Goal: Information Seeking & Learning: Learn about a topic

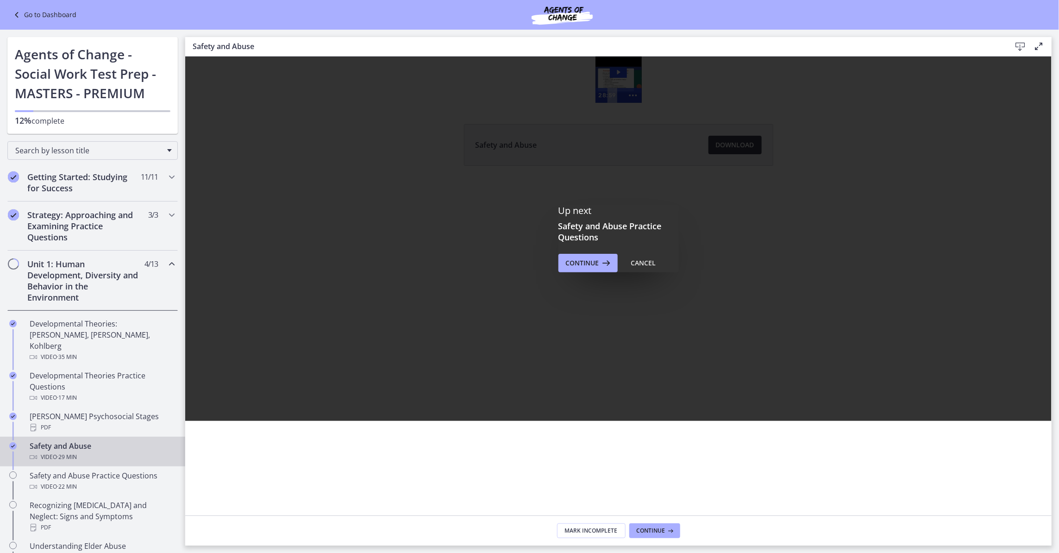
click at [82, 440] on div "Safety and Abuse Video · 29 min" at bounding box center [102, 451] width 144 height 22
click at [94, 470] on div "Safety and Abuse Practice Questions Video · 22 min" at bounding box center [102, 481] width 144 height 22
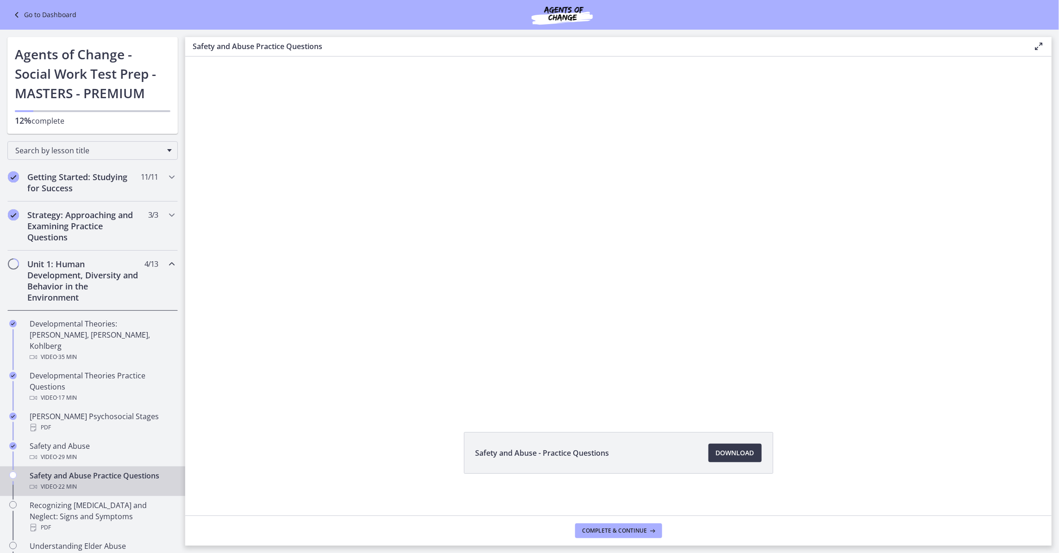
scroll to position [14, 0]
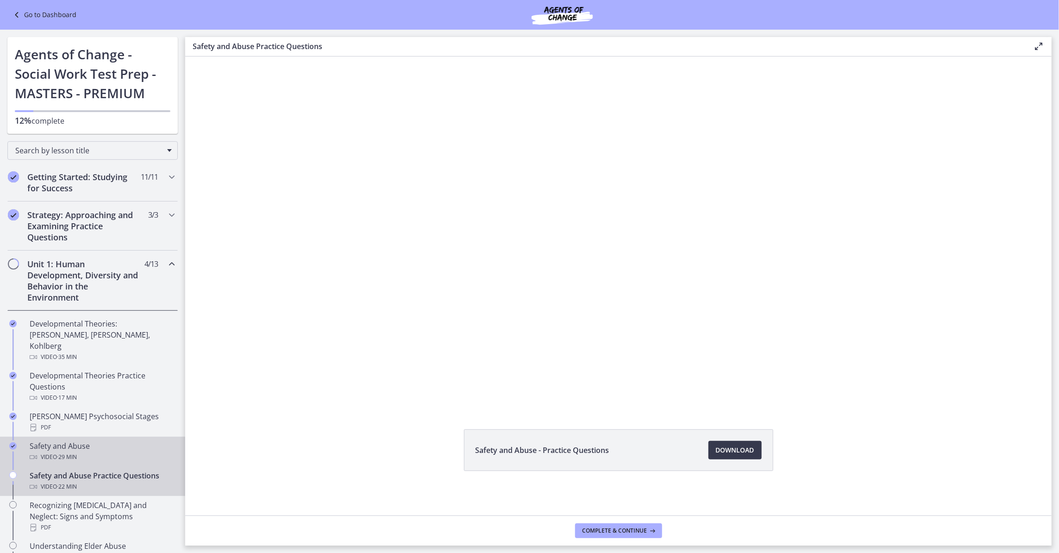
click at [110, 440] on div "Safety and Abuse Video · 29 min" at bounding box center [102, 451] width 144 height 22
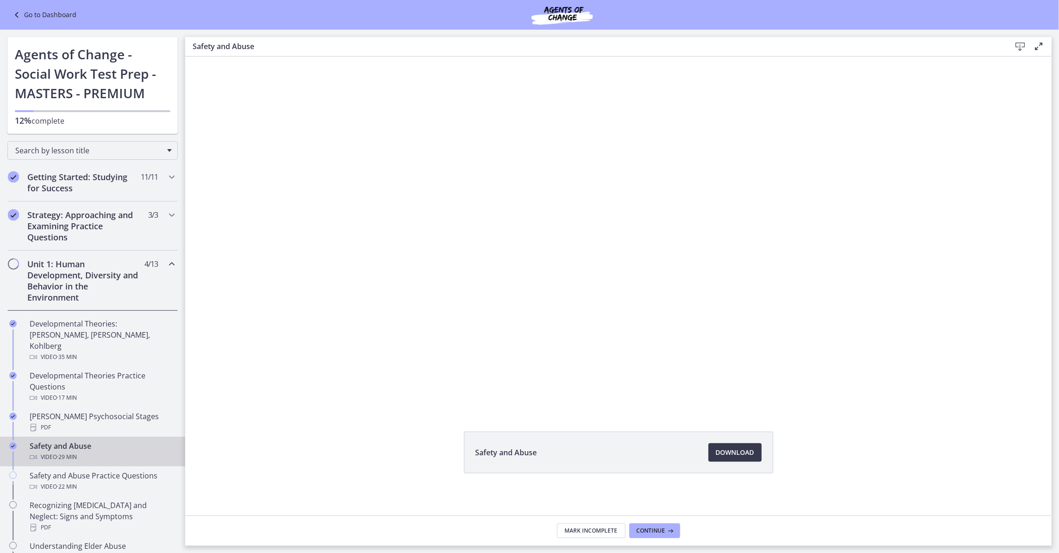
scroll to position [14, 0]
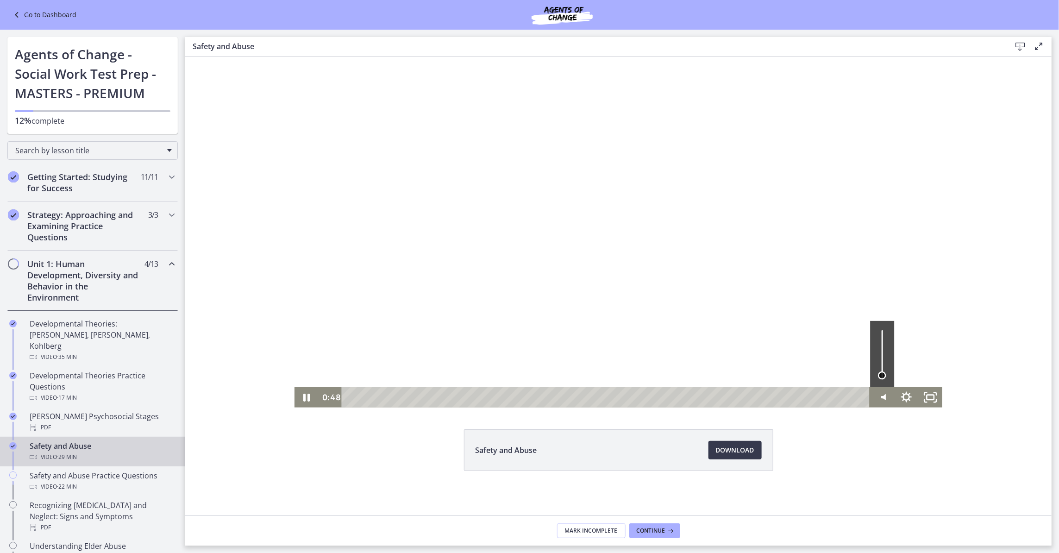
click at [878, 375] on div "Volume" at bounding box center [882, 353] width 24 height 66
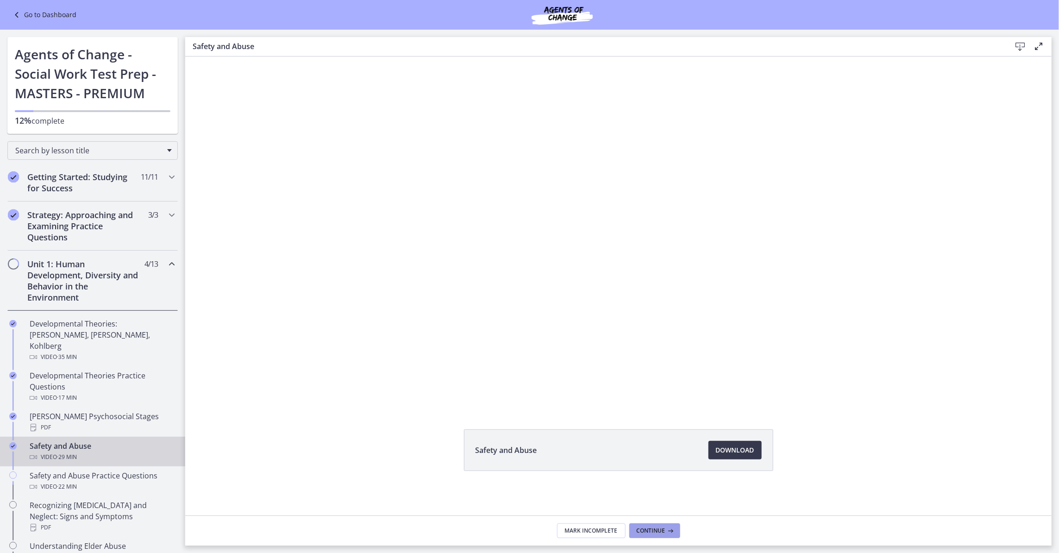
click at [647, 538] on button "Continue" at bounding box center [654, 530] width 51 height 15
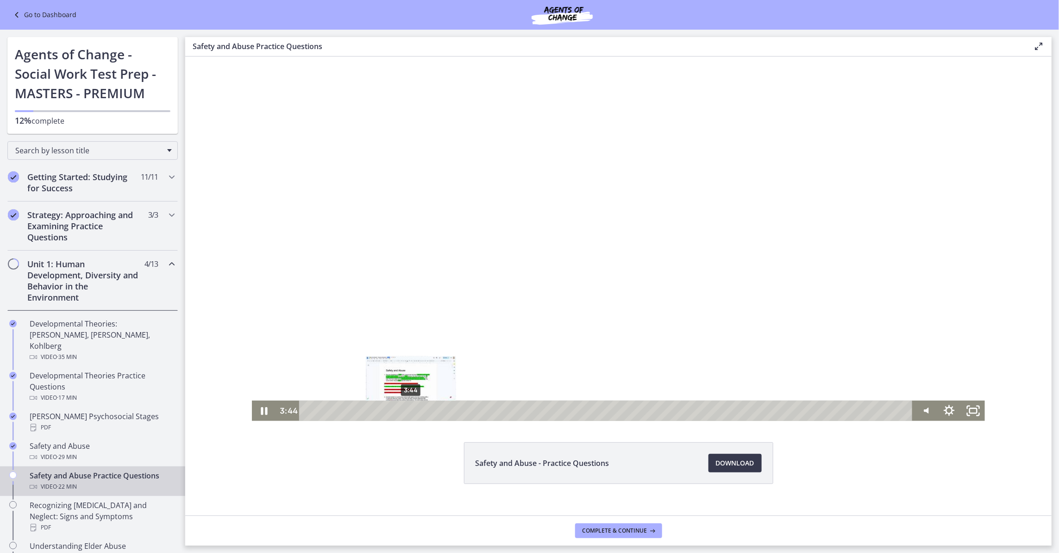
click at [406, 408] on div "3:44" at bounding box center [607, 410] width 599 height 20
click at [412, 408] on div "Playbar" at bounding box center [415, 410] width 7 height 7
click at [458, 412] on div "5:38" at bounding box center [607, 410] width 599 height 20
click at [440, 411] on div "5:00" at bounding box center [607, 410] width 599 height 20
click at [483, 408] on div "6:33" at bounding box center [607, 410] width 599 height 20
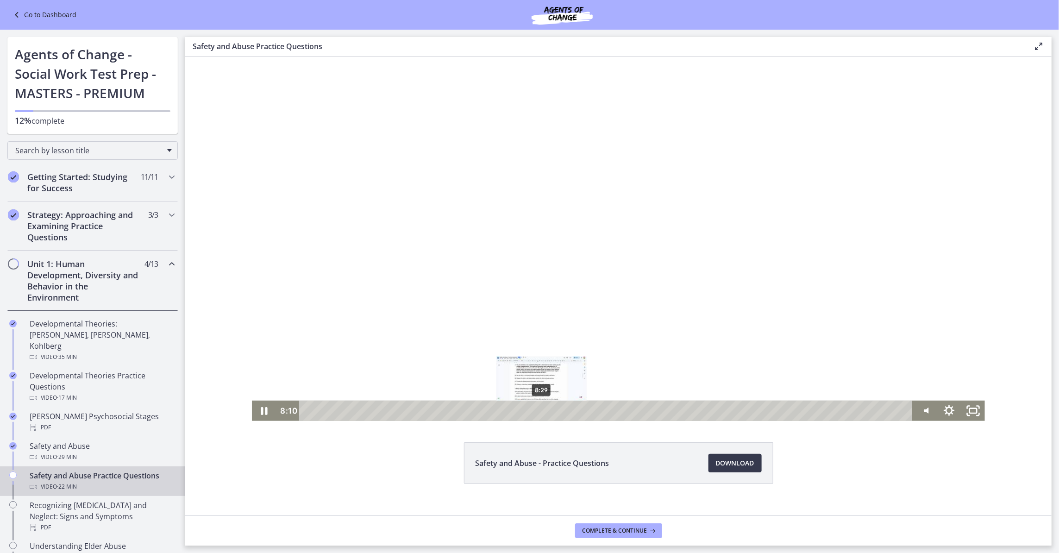
click at [536, 412] on div "8:29" at bounding box center [607, 410] width 599 height 20
click at [684, 410] on div "13:51" at bounding box center [607, 410] width 599 height 20
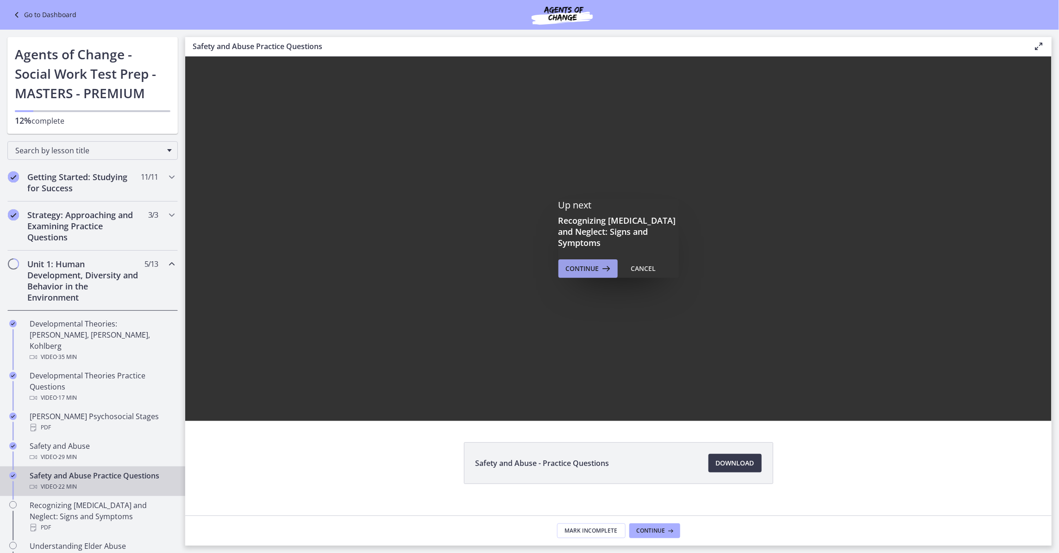
click at [600, 263] on icon at bounding box center [605, 268] width 13 height 11
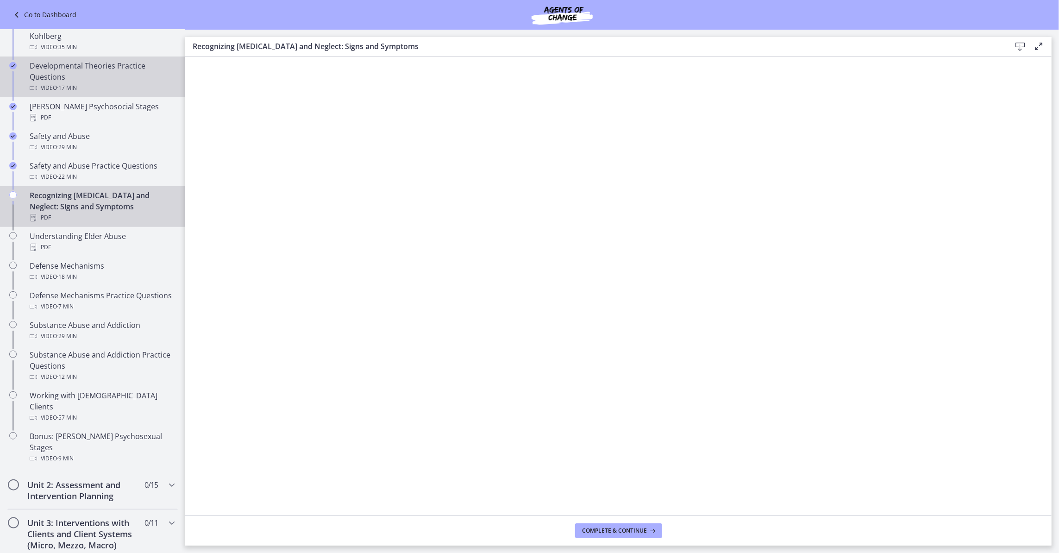
scroll to position [417, 0]
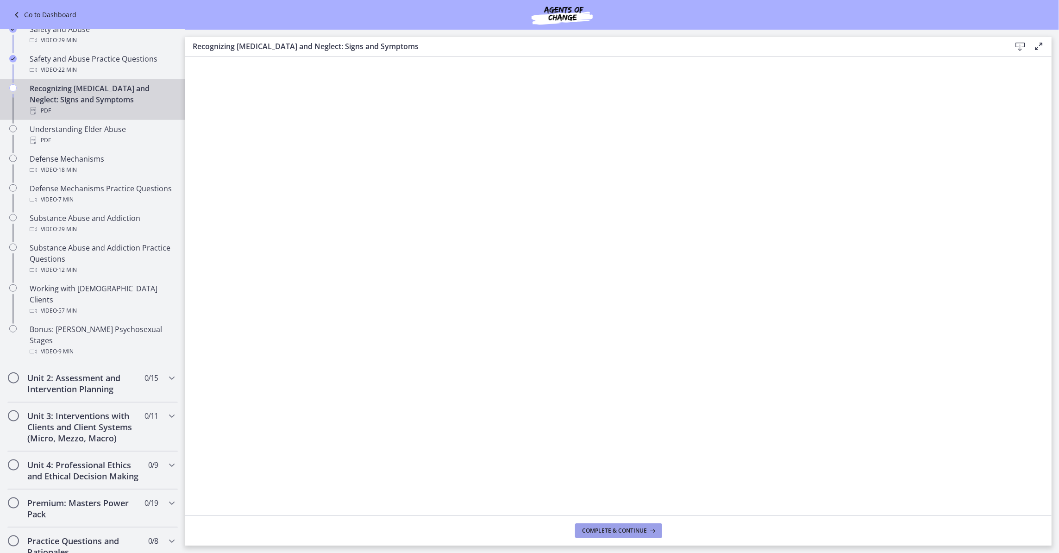
click at [647, 534] on icon at bounding box center [651, 530] width 9 height 7
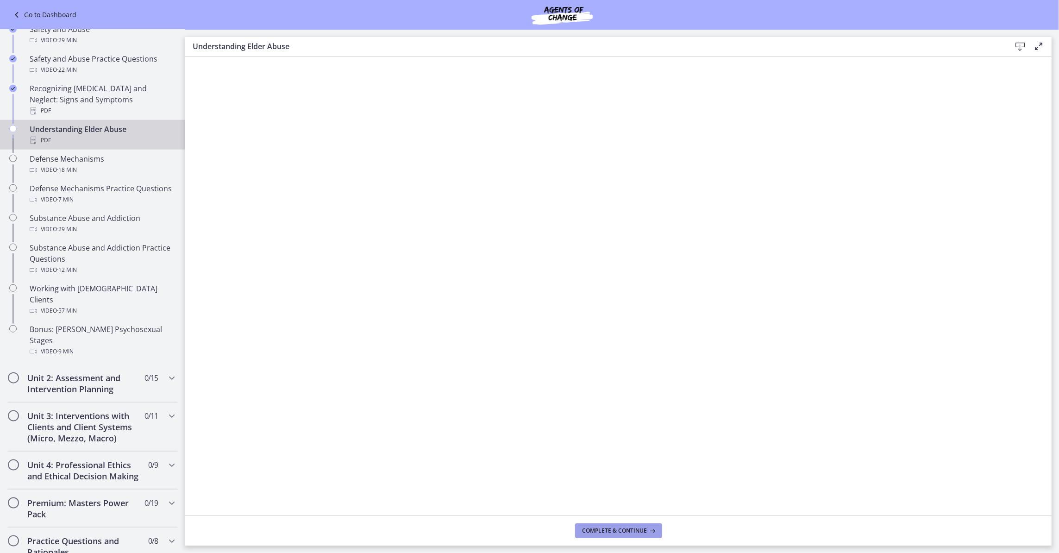
click at [645, 527] on span "Complete & continue" at bounding box center [615, 530] width 65 height 7
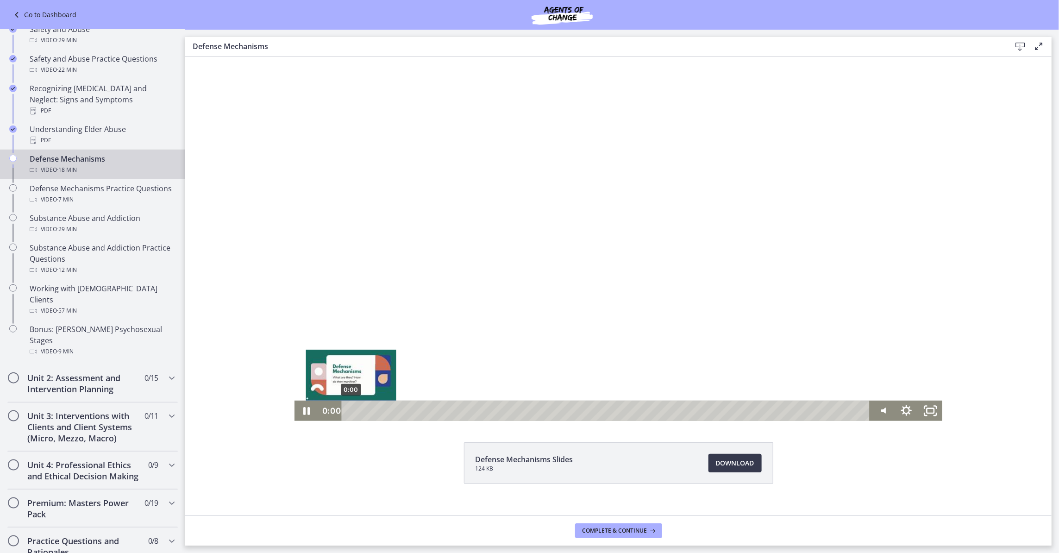
drag, startPoint x: 359, startPoint y: 409, endPoint x: 345, endPoint y: 411, distance: 14.9
click at [347, 411] on div "Playbar" at bounding box center [350, 410] width 7 height 7
click at [304, 410] on icon "Pause" at bounding box center [306, 410] width 8 height 9
click at [304, 413] on icon "Play Video" at bounding box center [307, 410] width 7 height 10
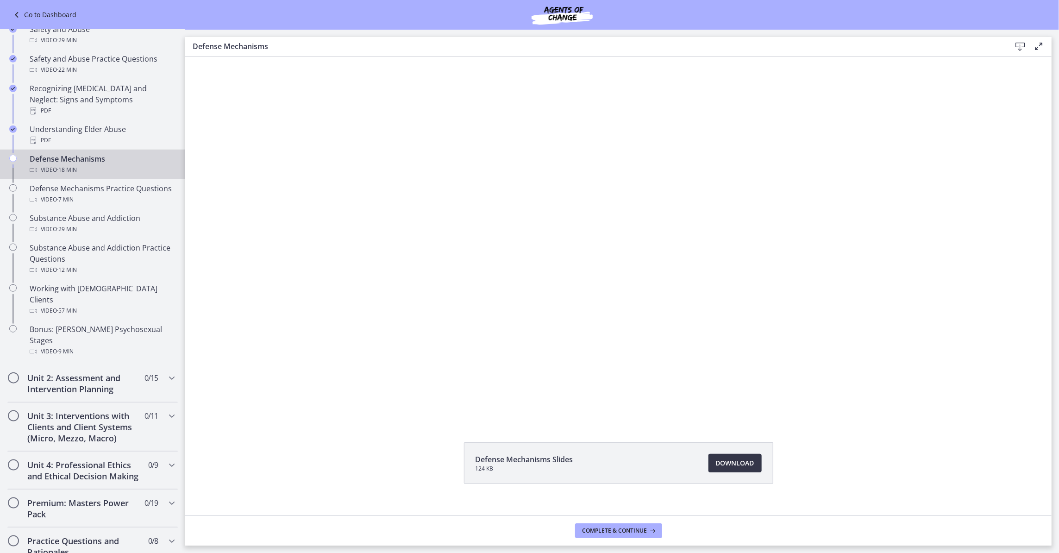
click at [731, 462] on span "Download Opens in a new window" at bounding box center [735, 463] width 38 height 11
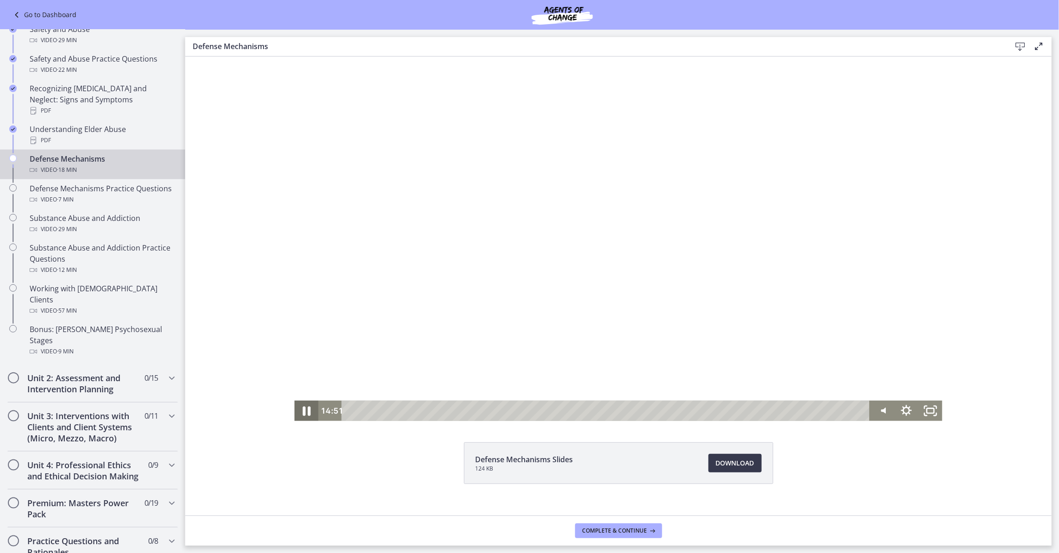
click at [304, 410] on icon "Pause" at bounding box center [306, 410] width 8 height 9
